Goal: Task Accomplishment & Management: Manage account settings

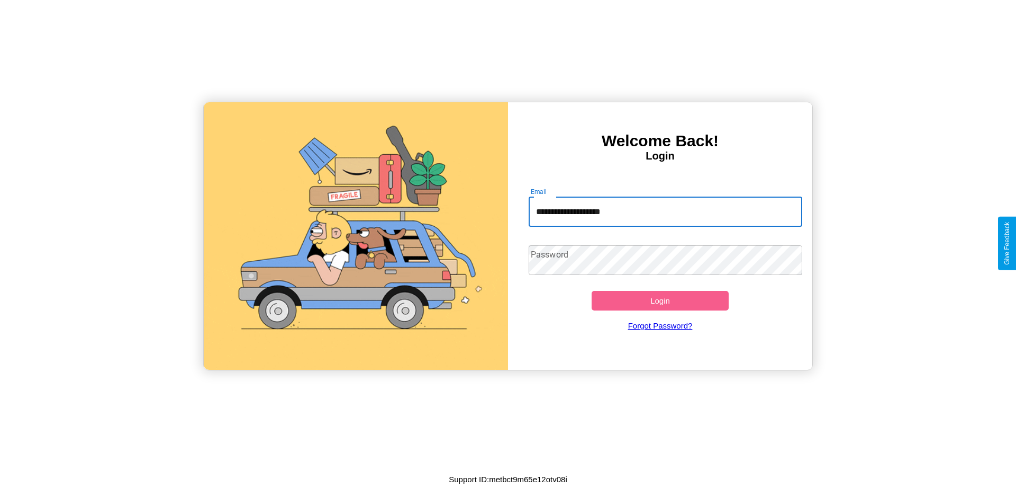
type input "**********"
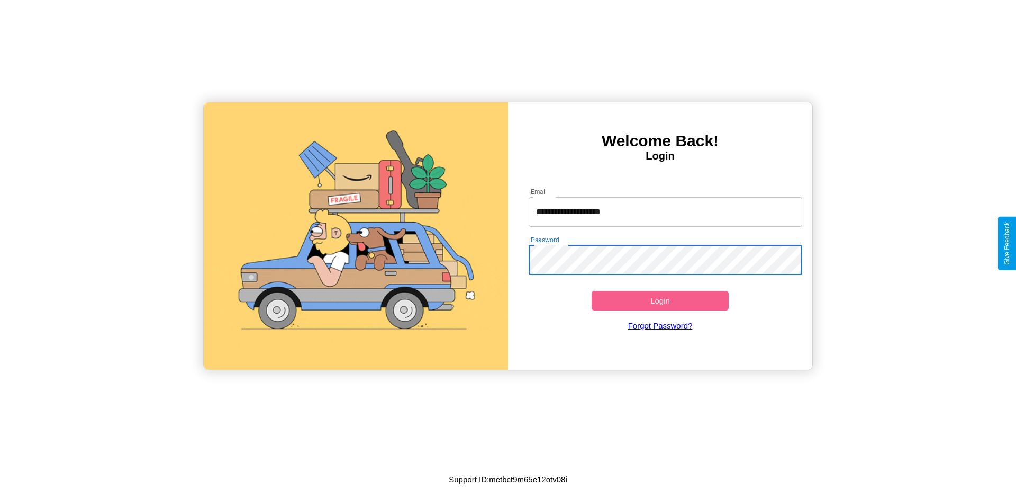
click at [660, 300] on button "Login" at bounding box center [660, 301] width 137 height 20
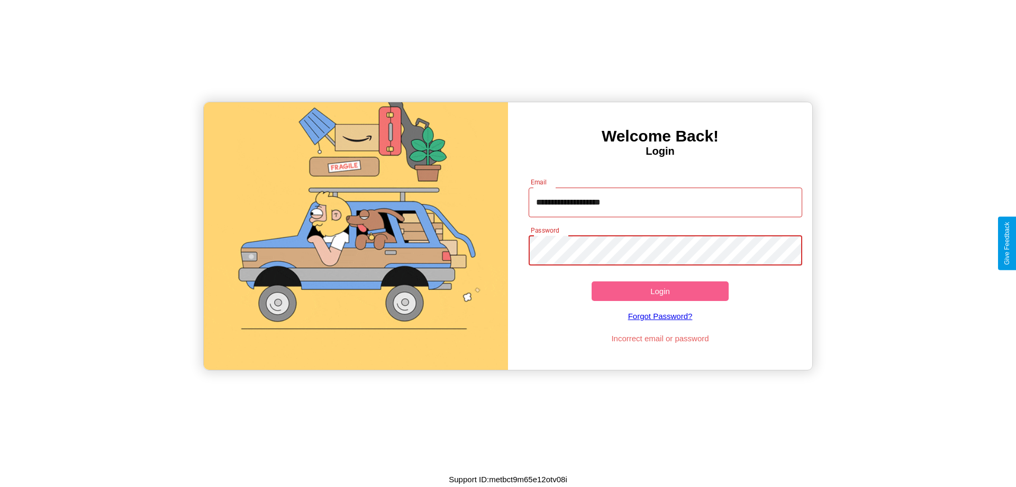
click at [660, 291] on button "Login" at bounding box center [660, 291] width 137 height 20
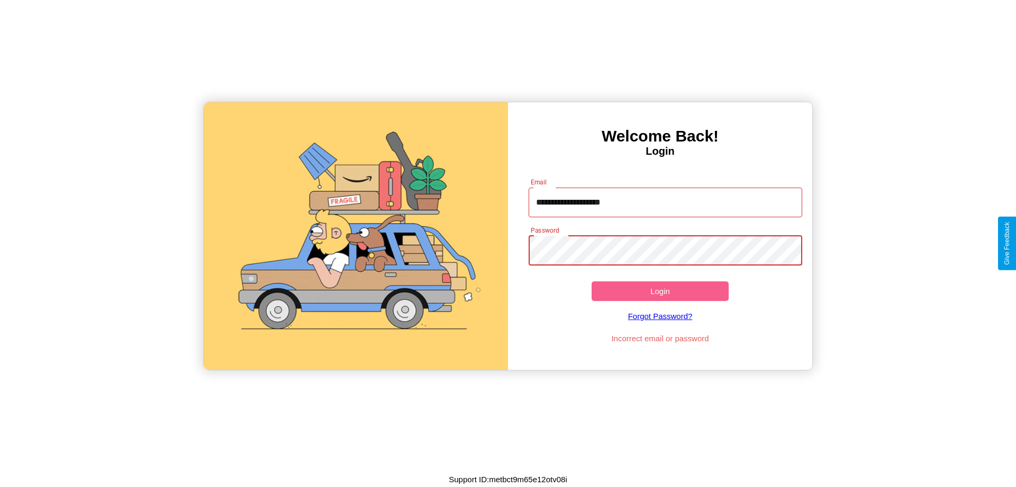
click at [660, 291] on button "Login" at bounding box center [660, 291] width 137 height 20
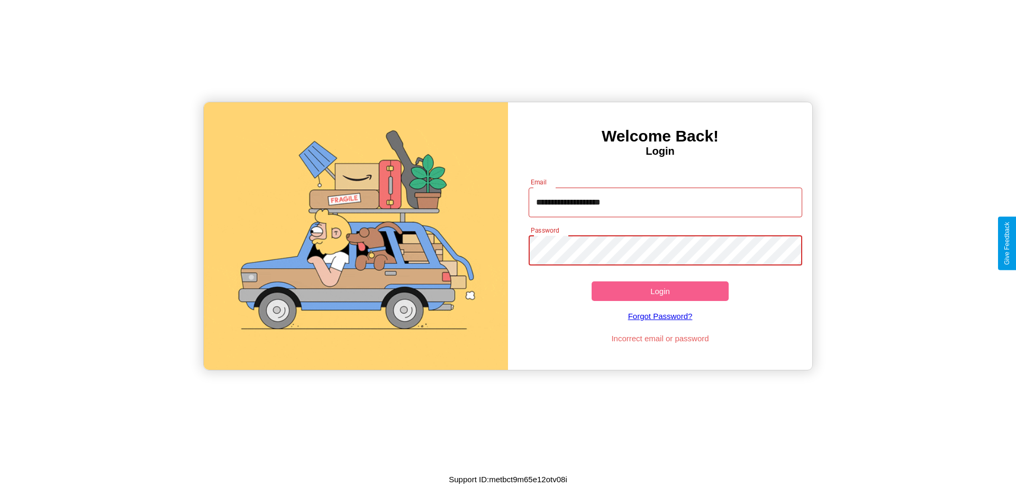
click at [660, 291] on button "Login" at bounding box center [660, 291] width 137 height 20
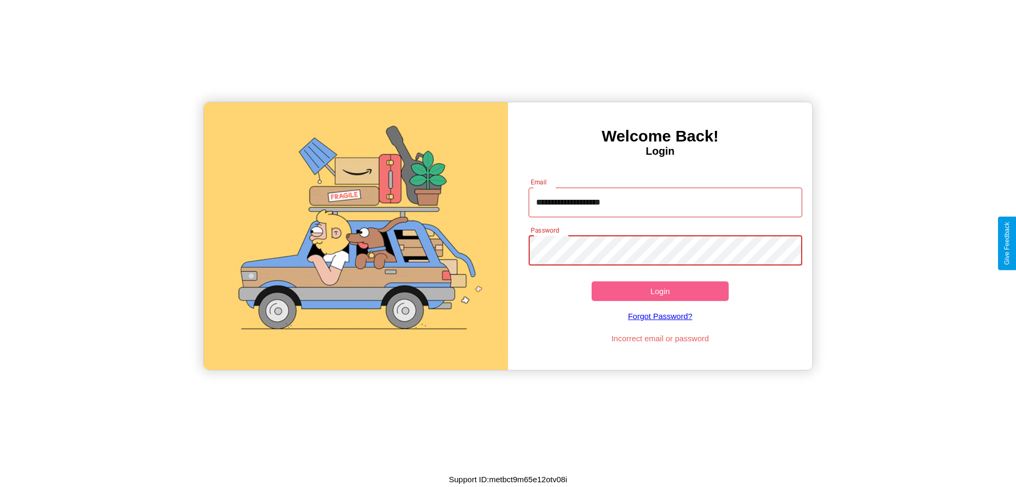
click at [660, 291] on button "Login" at bounding box center [660, 291] width 137 height 20
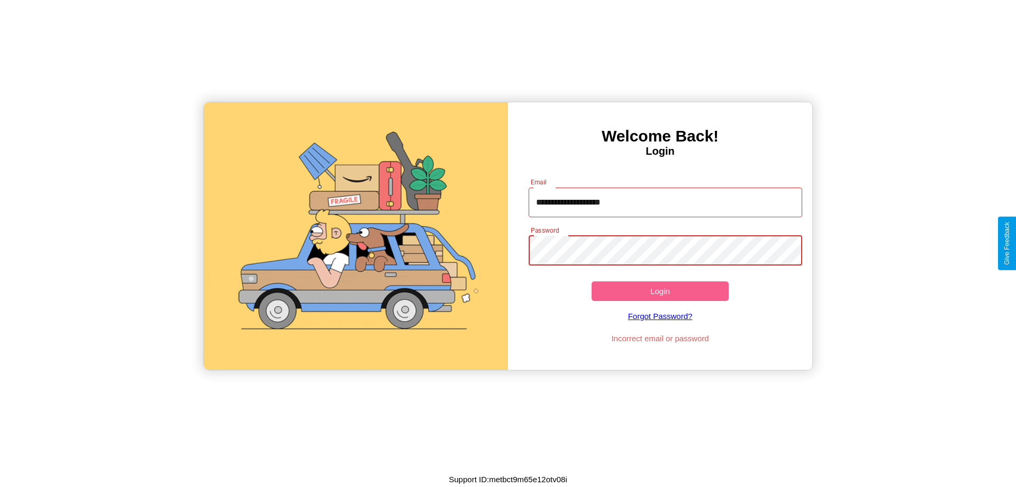
click at [660, 291] on button "Login" at bounding box center [660, 291] width 137 height 20
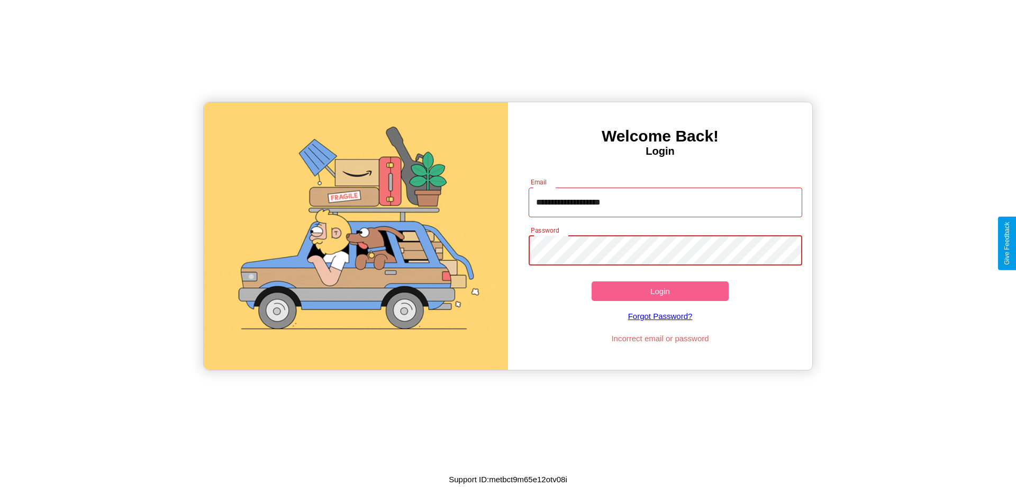
click at [660, 291] on button "Login" at bounding box center [660, 291] width 137 height 20
